Goal: Information Seeking & Learning: Check status

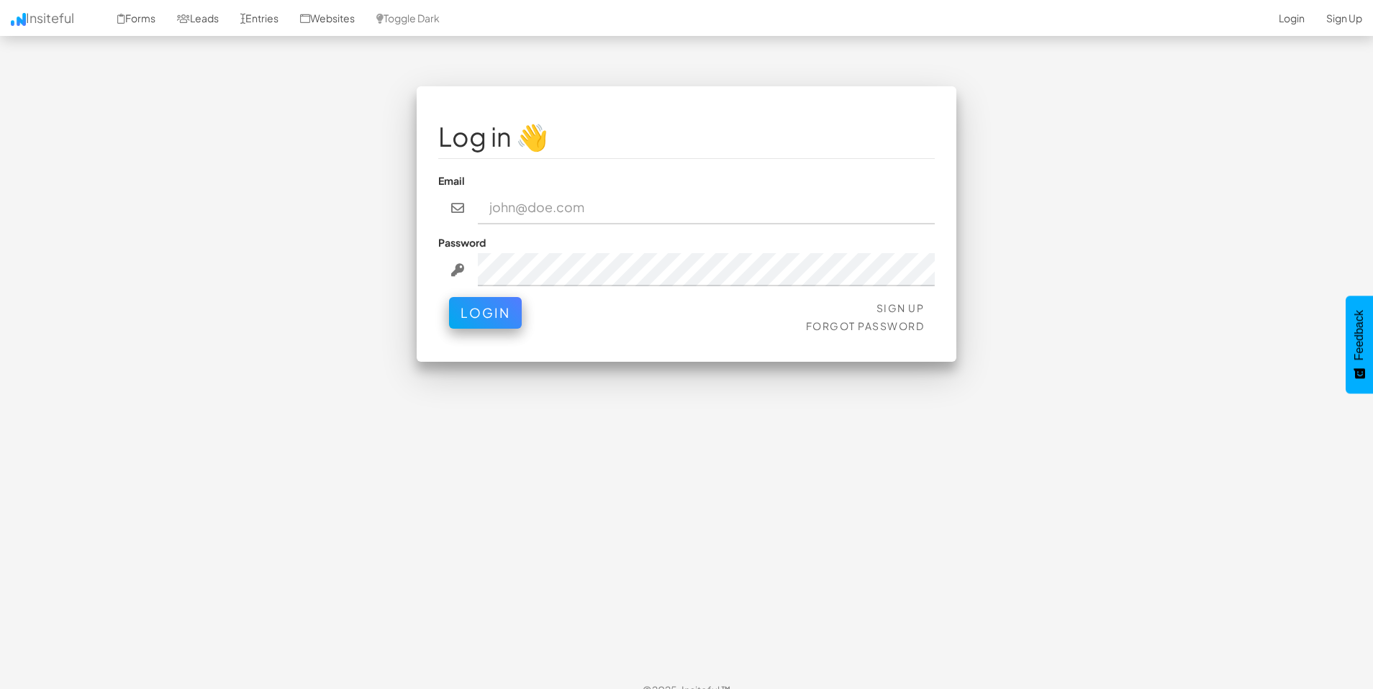
click at [646, 201] on input "email" at bounding box center [707, 207] width 458 height 33
click at [636, 206] on input "email" at bounding box center [707, 207] width 458 height 33
click at [1028, 251] on div "Log in 👋 Email Password Sign Up Forgot Password Login < >" at bounding box center [687, 231] width 842 height 290
click at [519, 209] on input "email" at bounding box center [707, 207] width 458 height 33
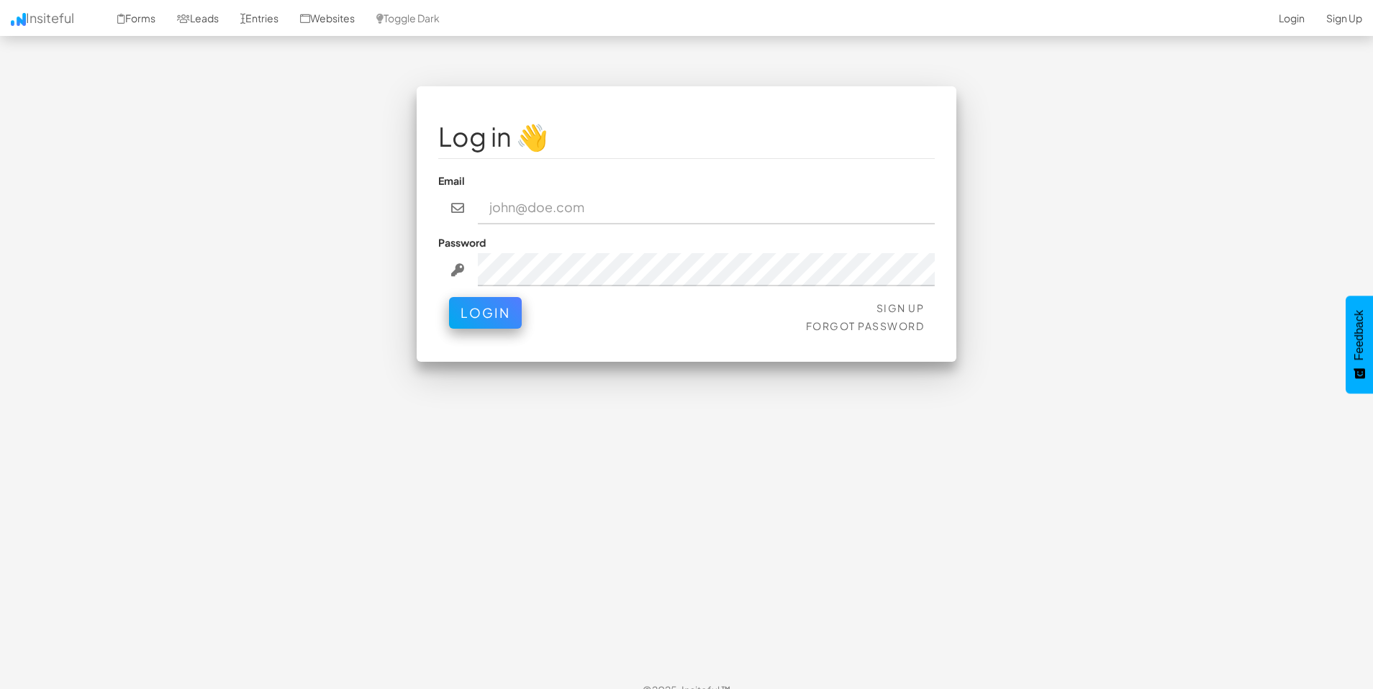
click at [520, 186] on div "Email" at bounding box center [686, 198] width 497 height 51
click at [525, 209] on input "email" at bounding box center [707, 207] width 458 height 33
click at [519, 209] on input "email" at bounding box center [707, 207] width 458 height 33
paste input "admin@herenow.health"
type input "admin@herenow.health"
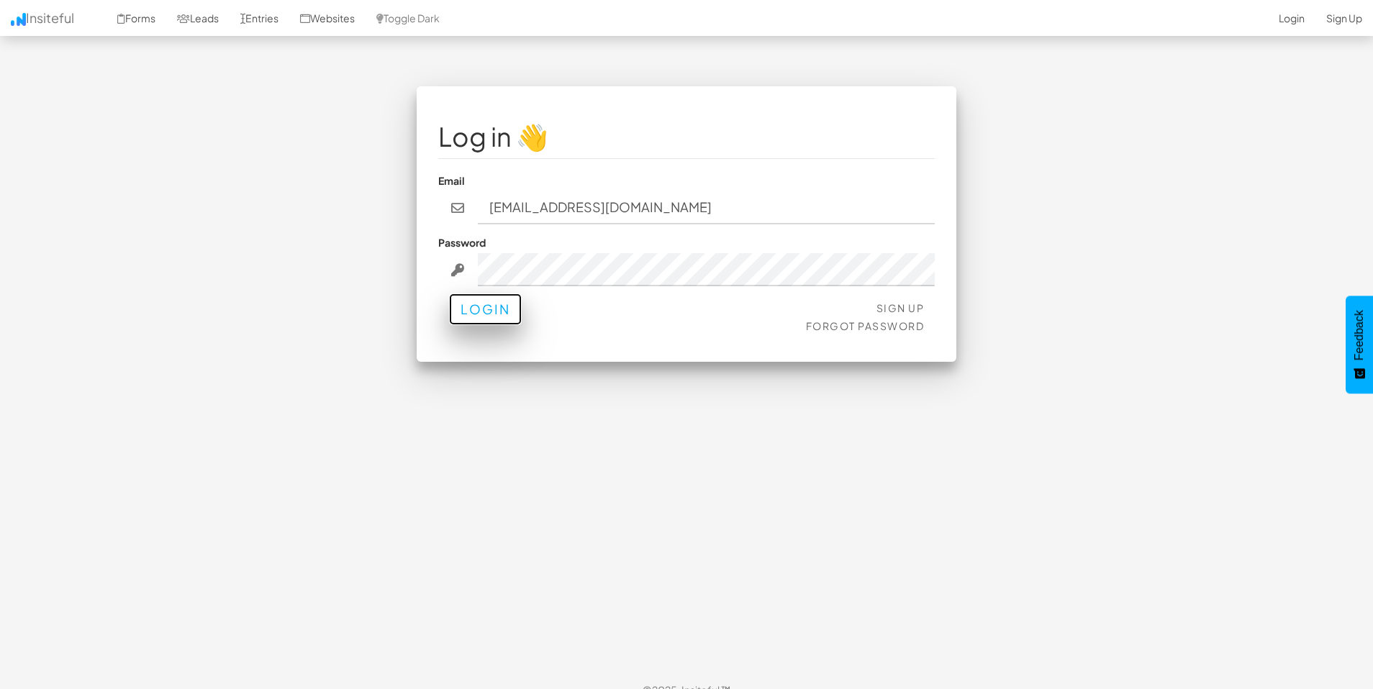
click at [475, 315] on button "Login" at bounding box center [485, 310] width 73 height 32
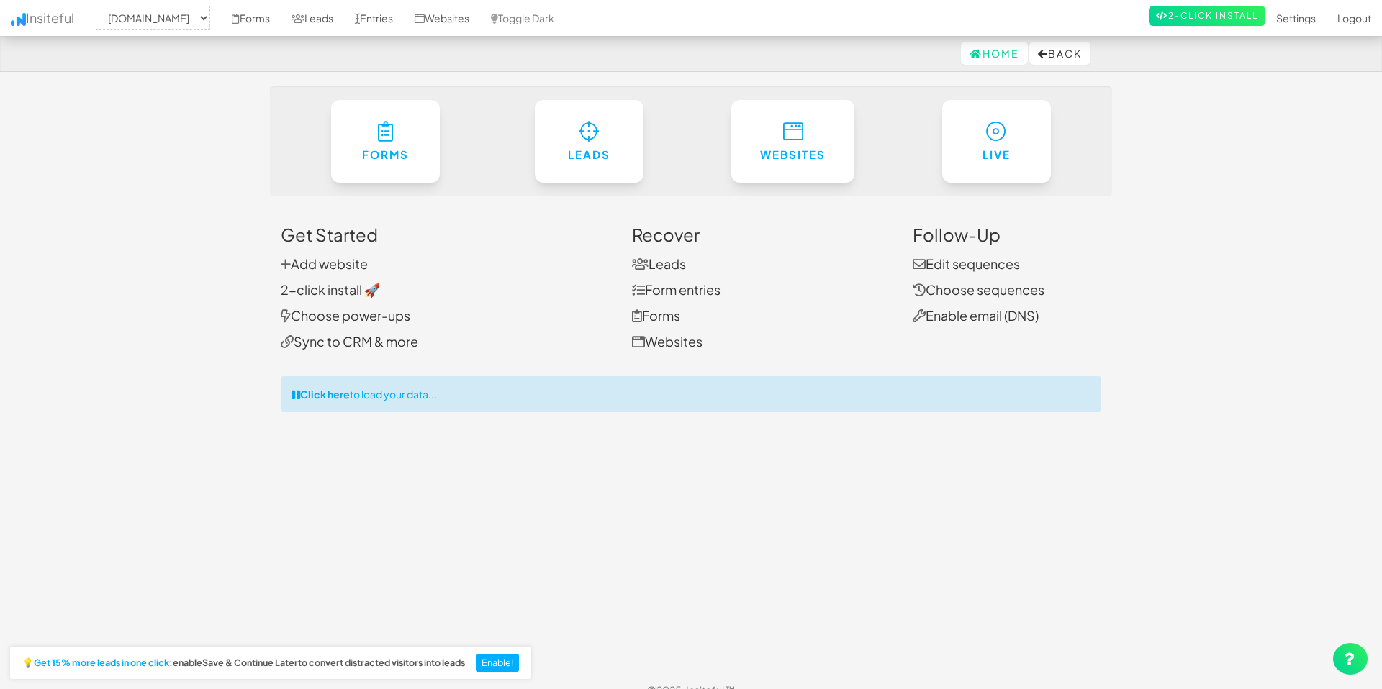
select select "2385"
click at [480, 19] on link "Websites" at bounding box center [442, 18] width 76 height 36
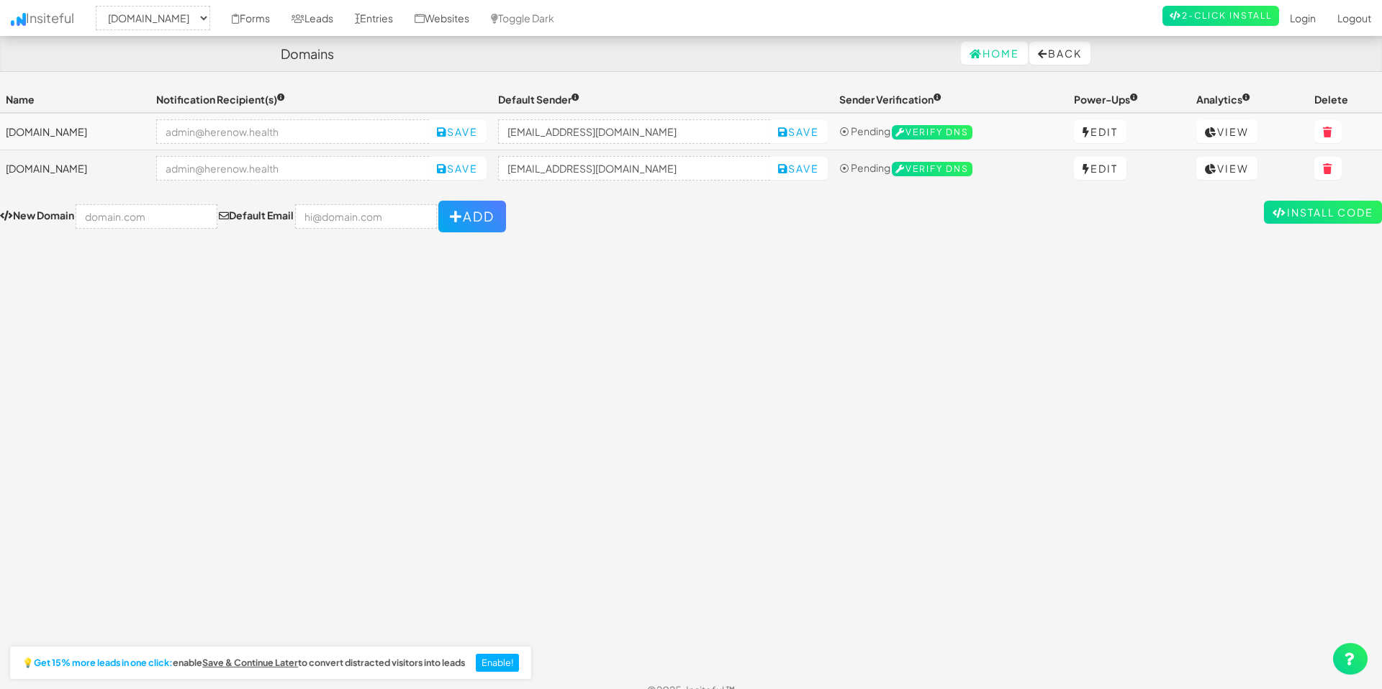
select select "2385"
click at [1239, 135] on link "View" at bounding box center [1219, 131] width 61 height 23
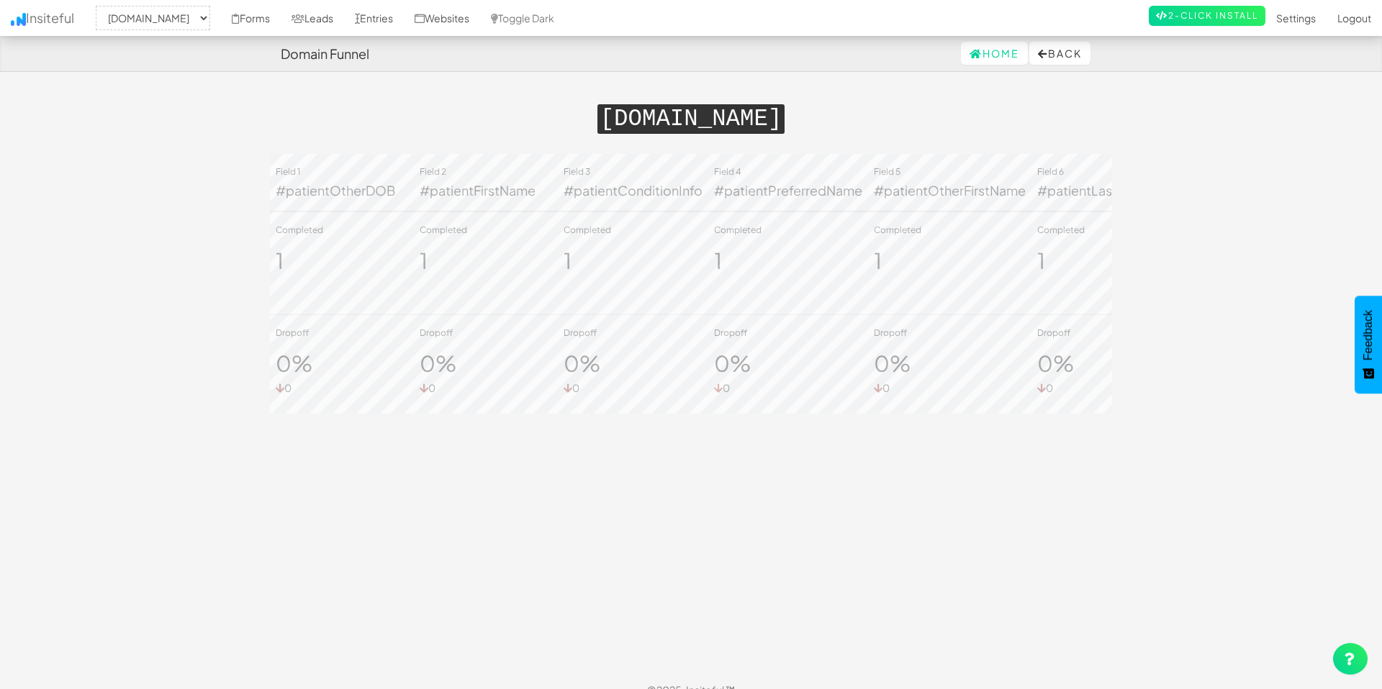
select select "2385"
click at [480, 15] on link "Websites" at bounding box center [442, 18] width 76 height 36
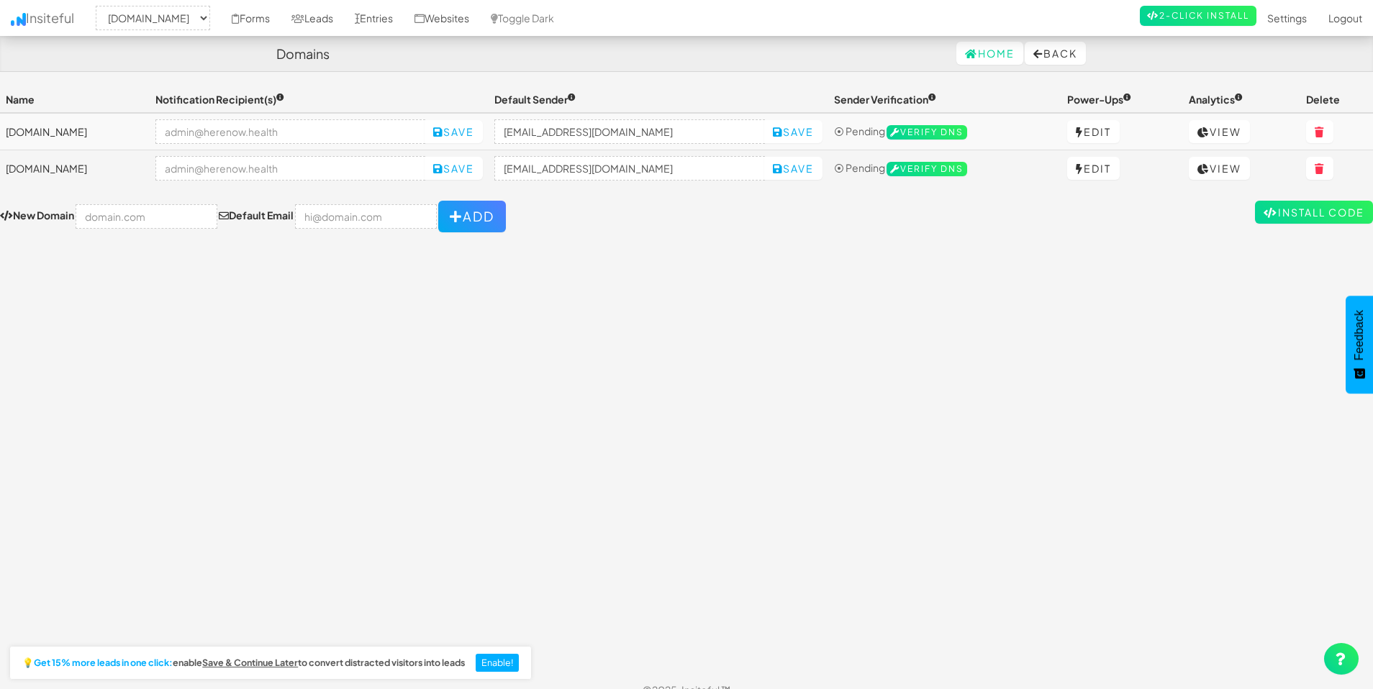
select select "2385"
click at [480, 24] on link "Websites" at bounding box center [442, 18] width 76 height 36
select select "2385"
click at [1225, 172] on link "View" at bounding box center [1219, 168] width 61 height 23
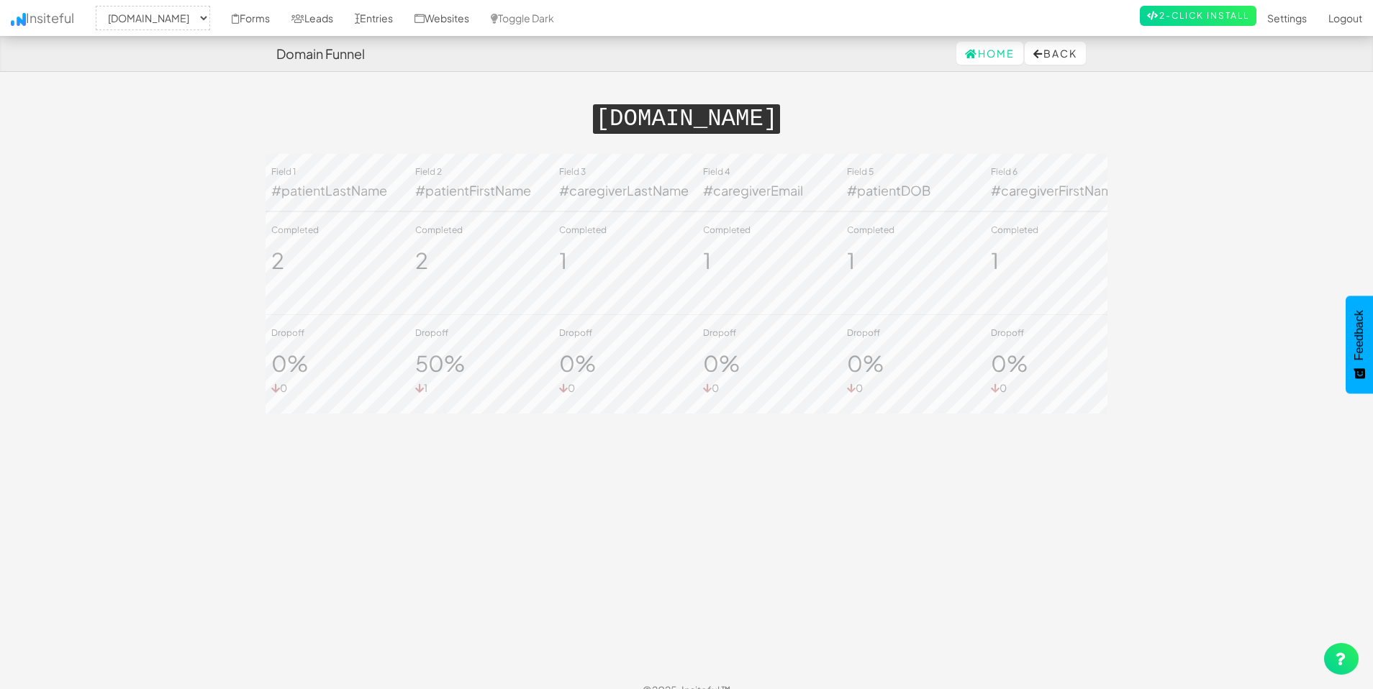
select select "2385"
click at [400, 10] on link "Entries" at bounding box center [374, 18] width 60 height 36
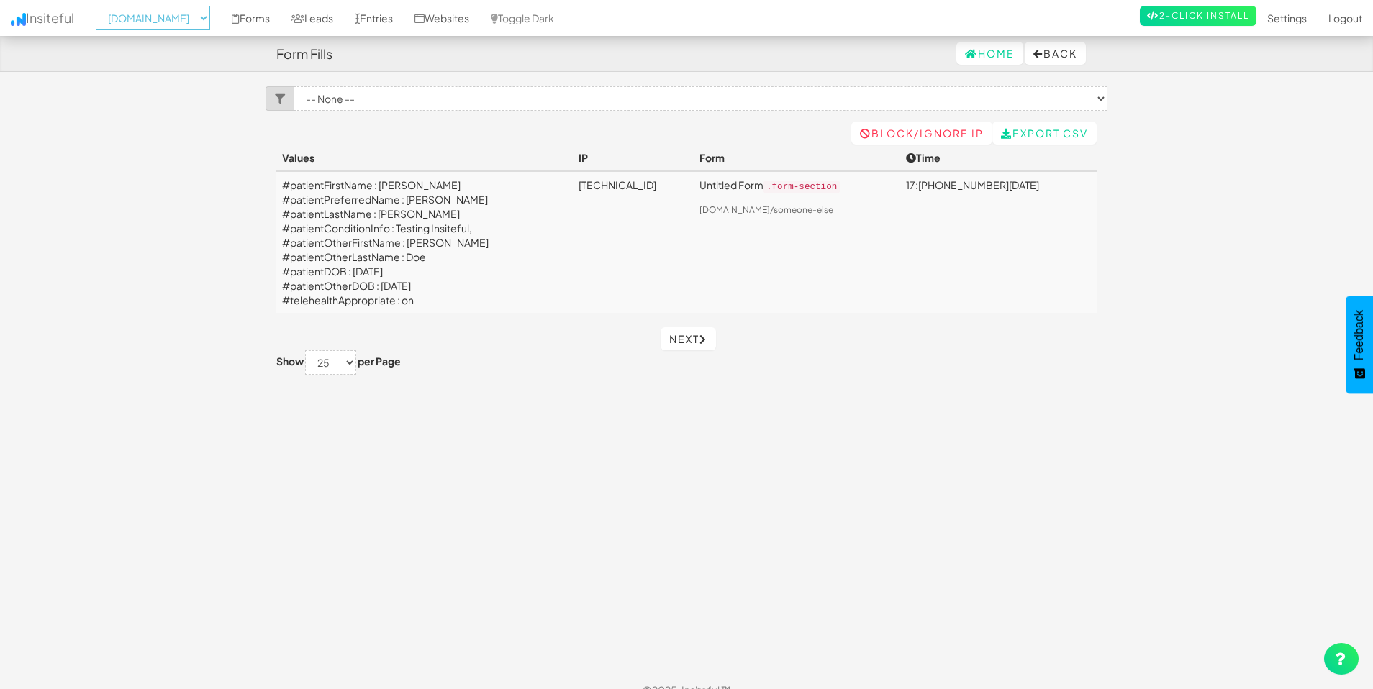
click at [210, 17] on select "-- None -- herenow-production.up.railway.app signup.herenow.health" at bounding box center [153, 18] width 114 height 24
select select "2389"
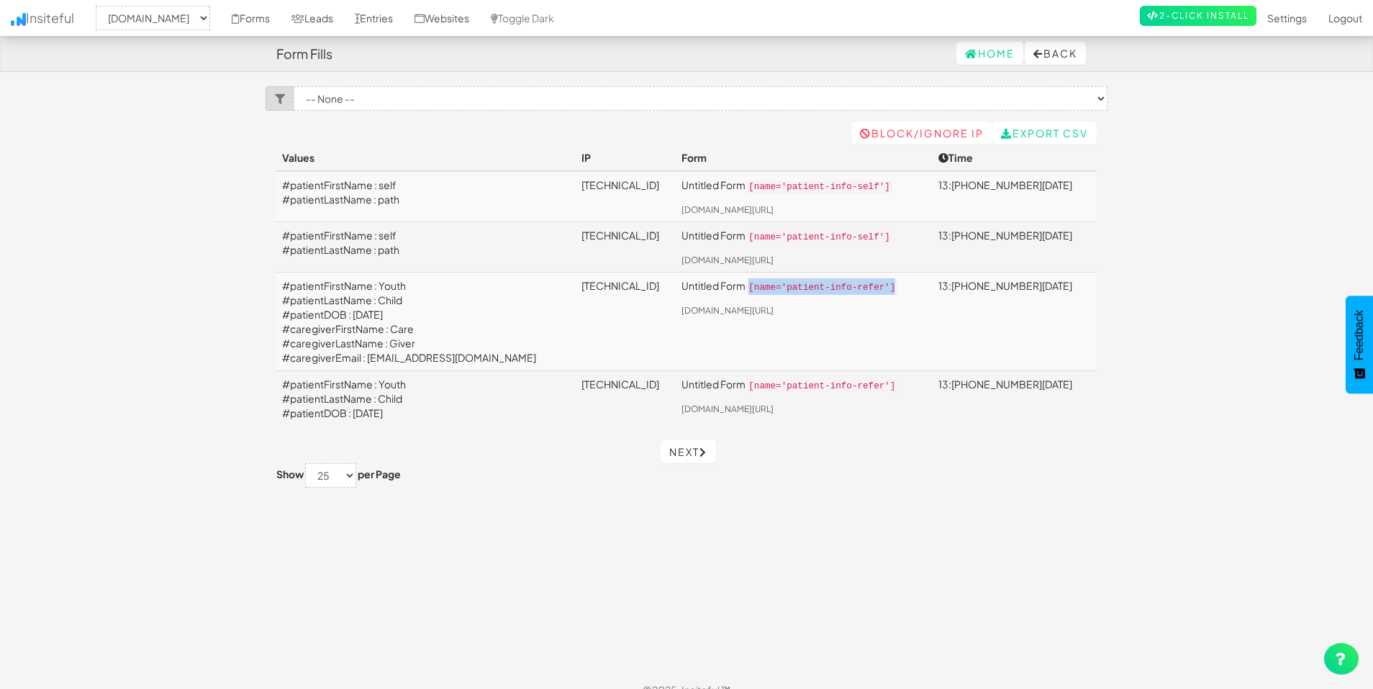
drag, startPoint x: 882, startPoint y: 290, endPoint x: 715, endPoint y: 296, distance: 166.3
click at [715, 295] on p "Untitled Form [name='patient-info-refer']" at bounding box center [804, 287] width 245 height 17
click at [744, 345] on td "Untitled Form [name='patient-info-refer'] herenow-production.up.railway.app/ref…" at bounding box center [804, 321] width 257 height 99
click at [194, 17] on select "-- None -- herenow-production.up.railway.app signup.herenow.health" at bounding box center [153, 18] width 114 height 24
select select "2385"
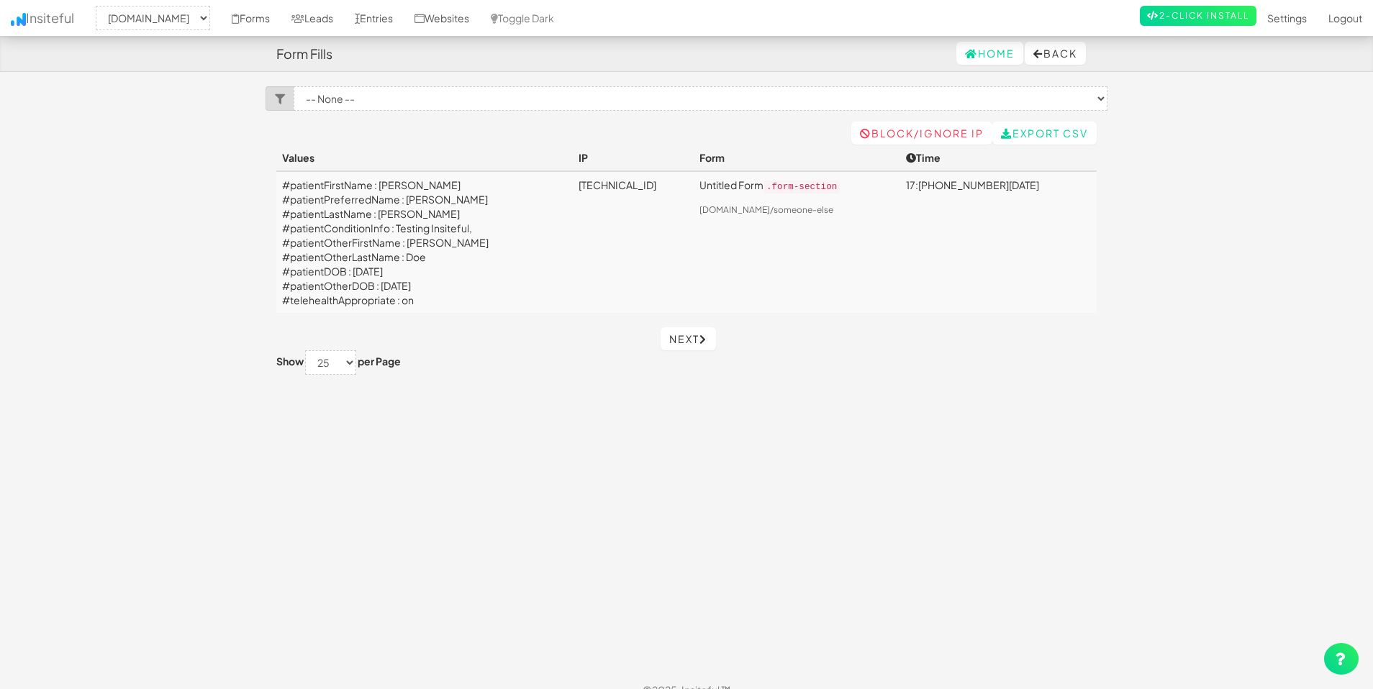
select select "2385"
